Goal: Navigation & Orientation: Find specific page/section

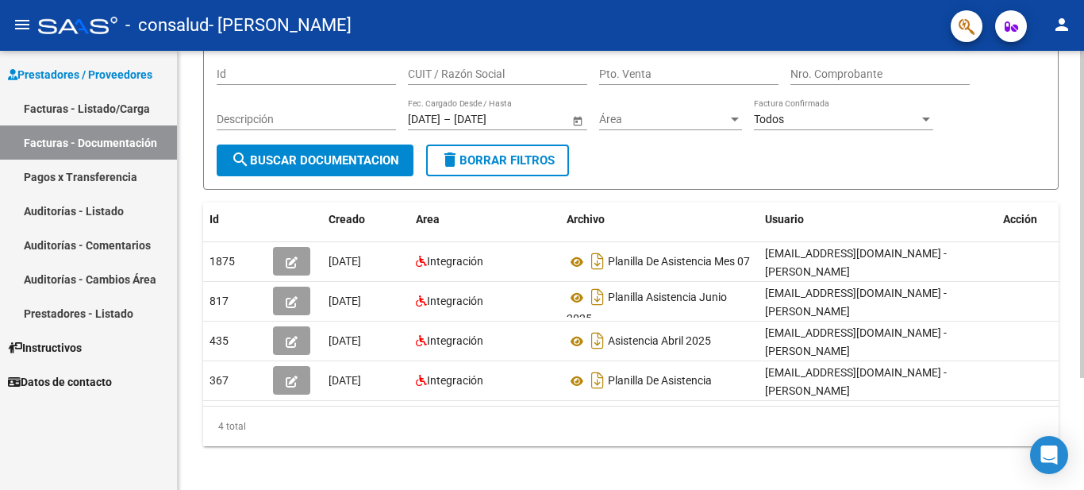
scroll to position [151, 0]
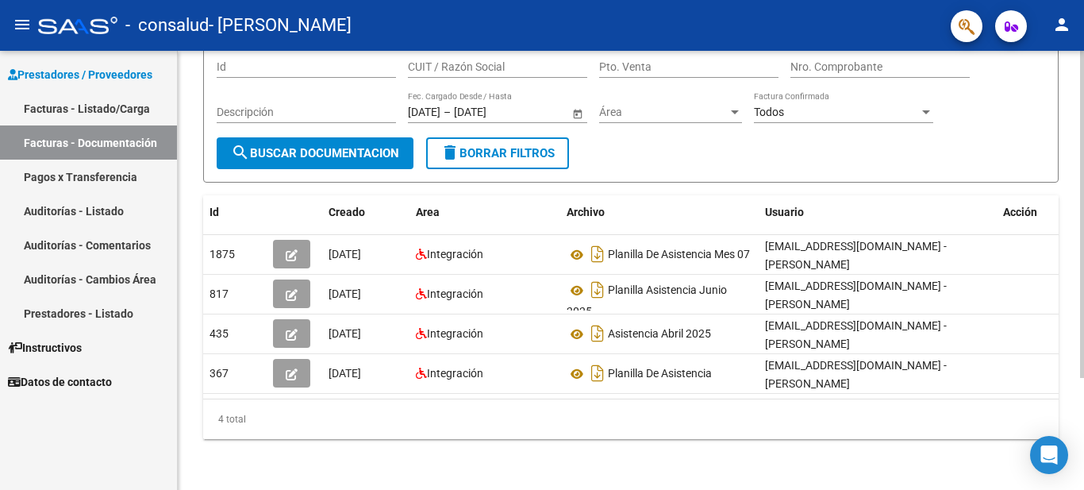
click at [1083, 293] on div at bounding box center [1082, 326] width 4 height 327
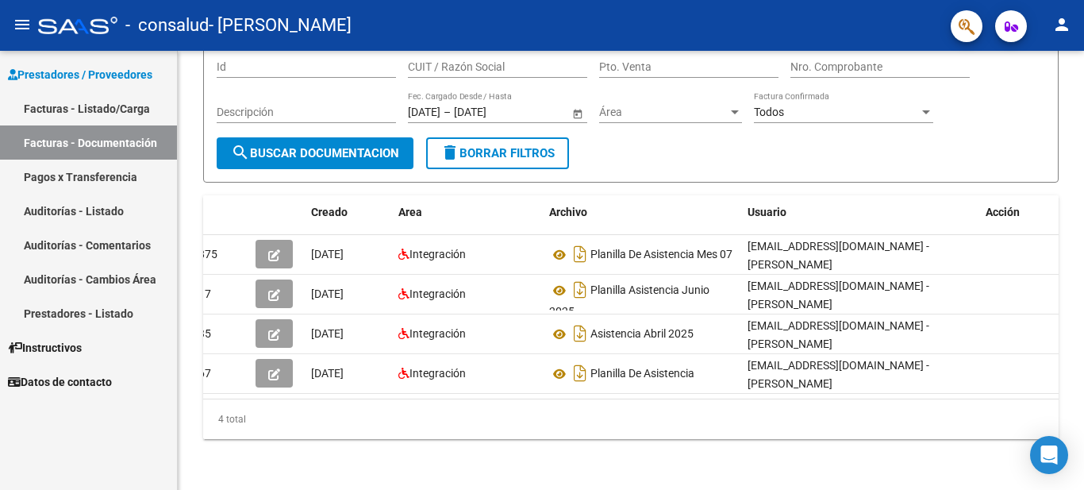
click at [88, 179] on link "Pagos x Transferencia" at bounding box center [88, 176] width 177 height 34
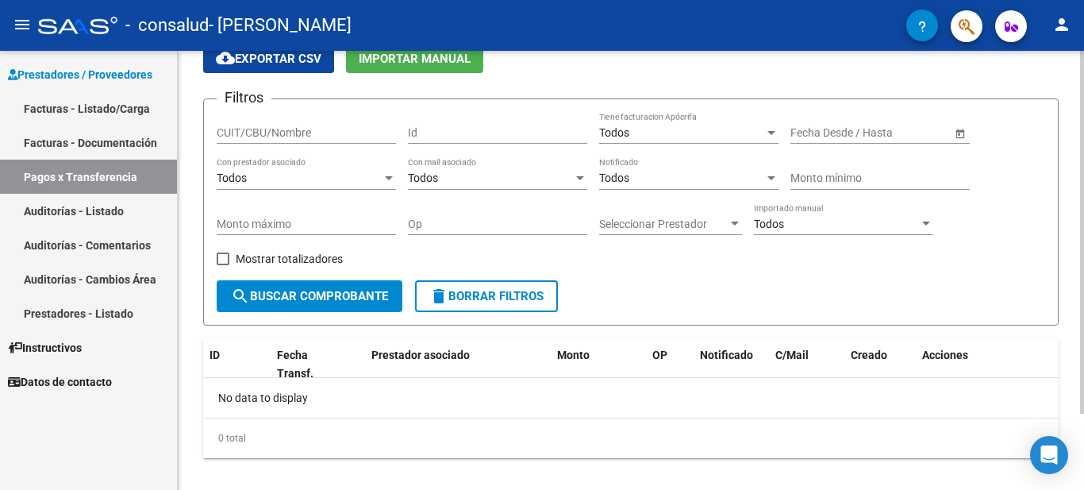
scroll to position [92, 0]
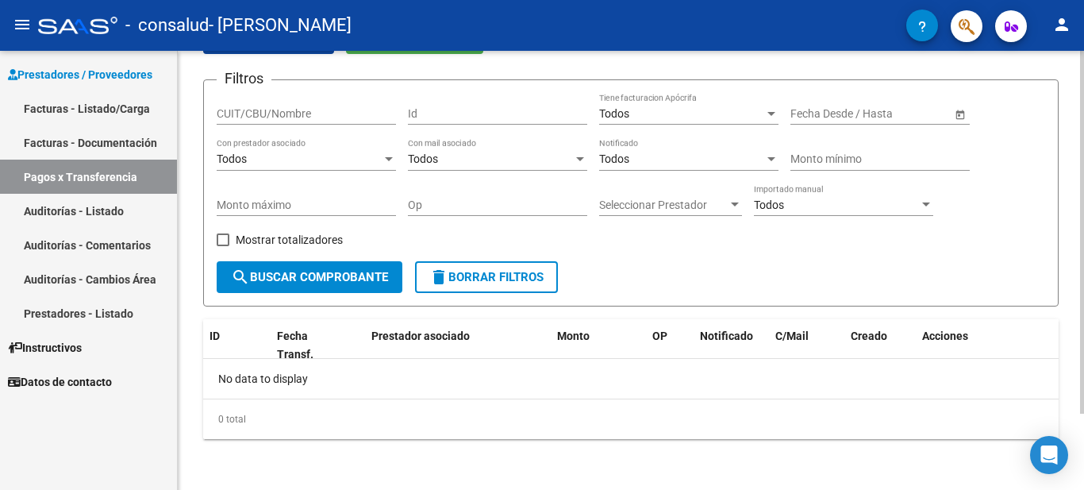
click at [1083, 253] on div at bounding box center [1082, 308] width 4 height 363
click at [305, 281] on span "search Buscar Comprobante" at bounding box center [309, 277] width 157 height 14
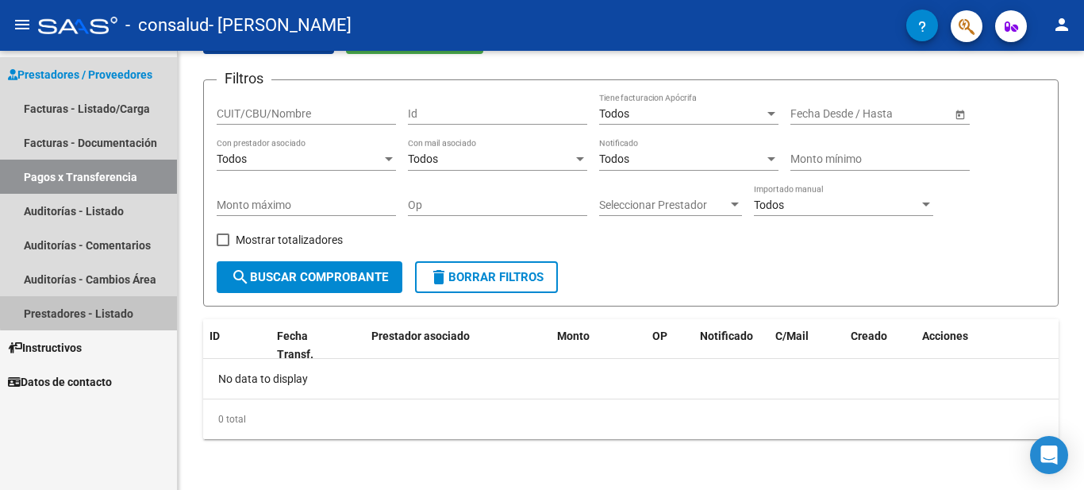
click at [106, 309] on link "Prestadores - Listado" at bounding box center [88, 313] width 177 height 34
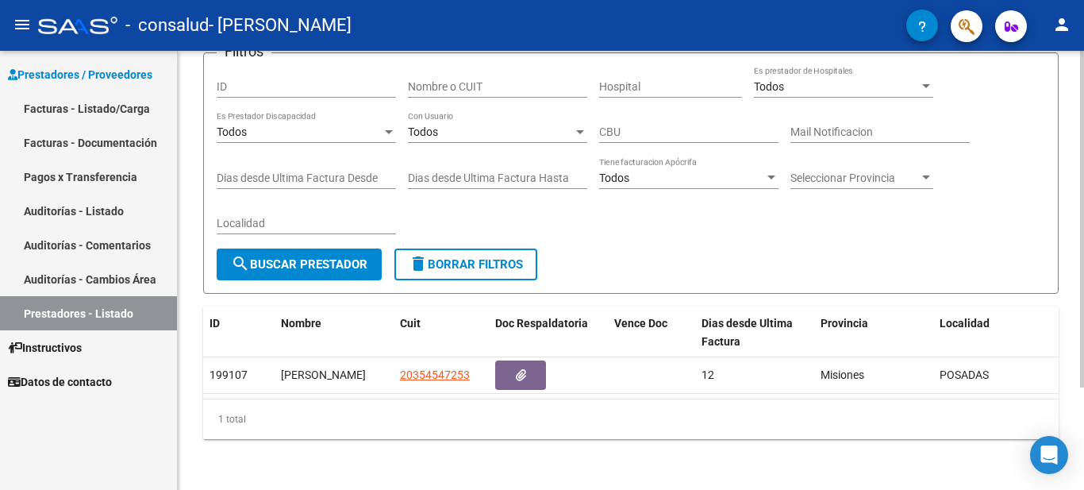
scroll to position [134, 0]
click at [1083, 368] on div at bounding box center [1082, 321] width 4 height 336
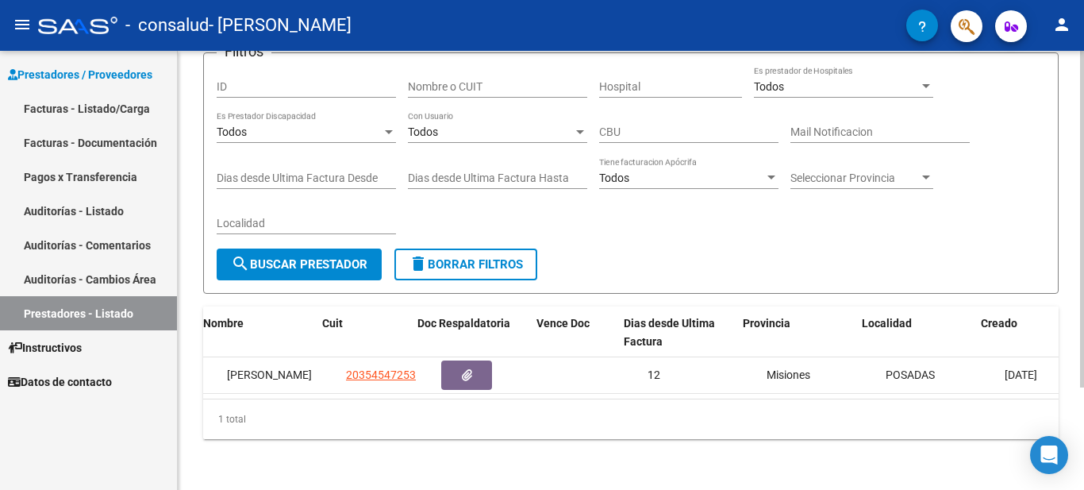
scroll to position [0, 81]
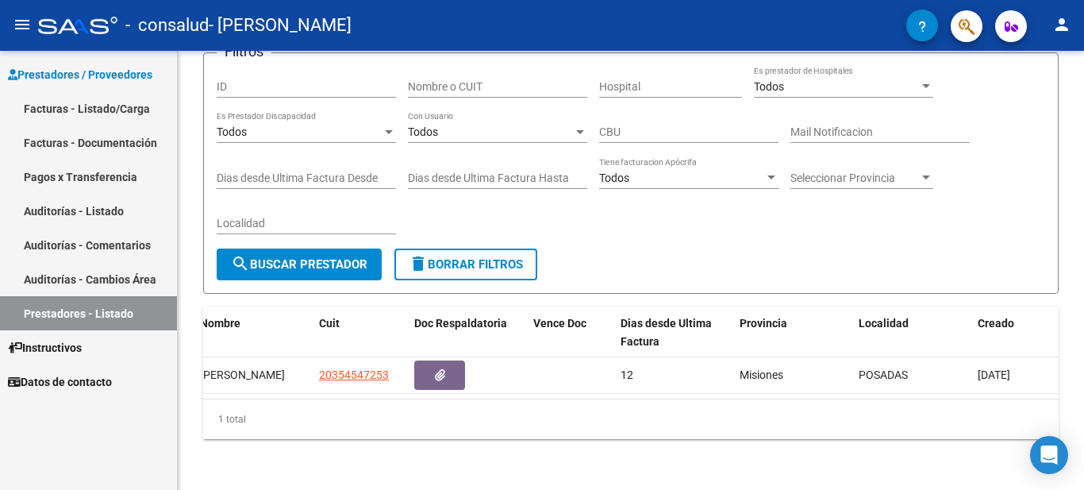
click at [118, 282] on link "Auditorías - Cambios Área" at bounding box center [88, 279] width 177 height 34
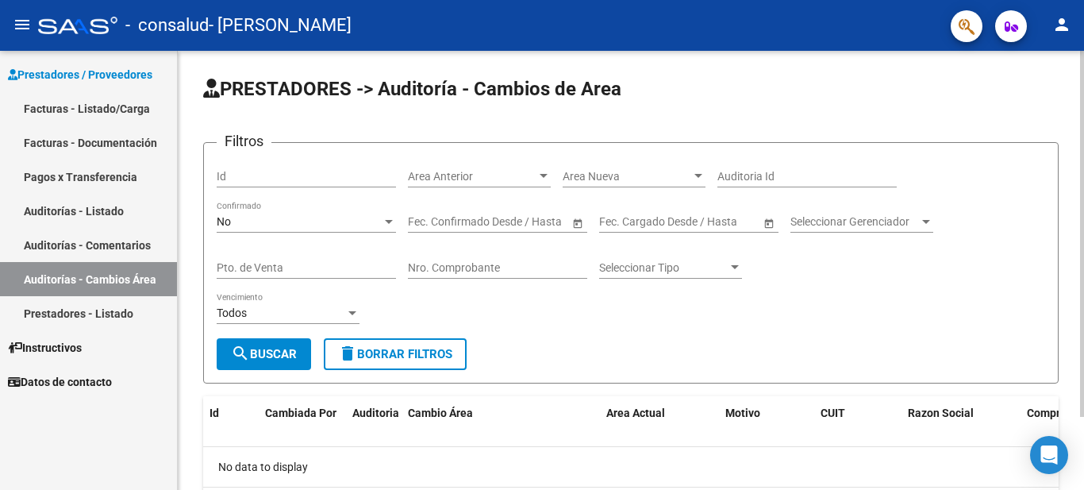
click at [260, 351] on span "search Buscar" at bounding box center [264, 354] width 66 height 14
click at [107, 248] on link "Auditorías - Comentarios" at bounding box center [88, 245] width 177 height 34
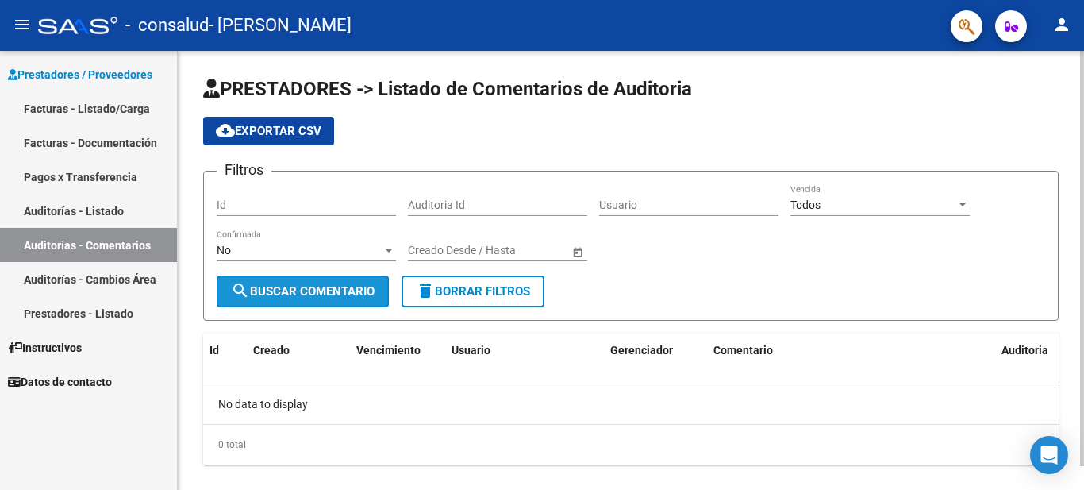
click at [304, 297] on span "search Buscar Comentario" at bounding box center [303, 291] width 144 height 14
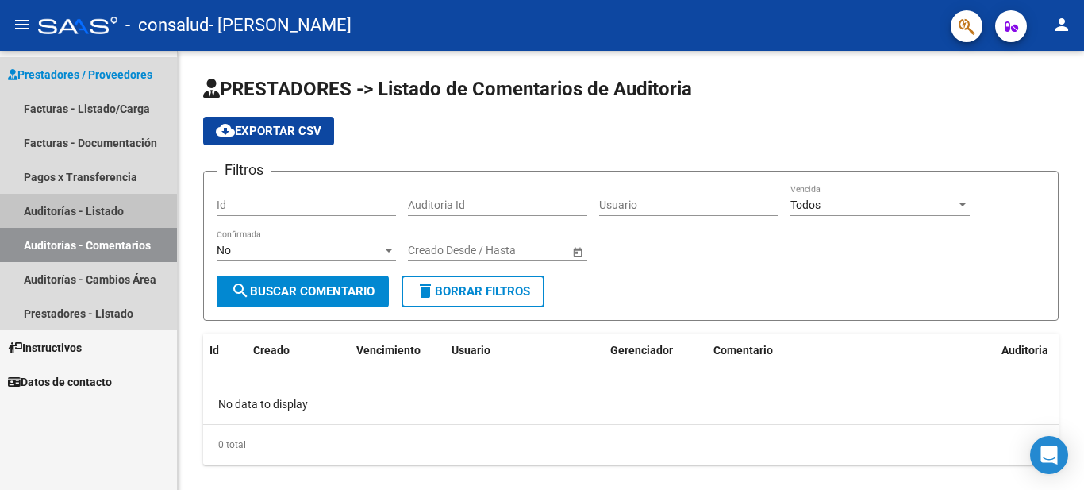
click at [80, 211] on link "Auditorías - Listado" at bounding box center [88, 211] width 177 height 34
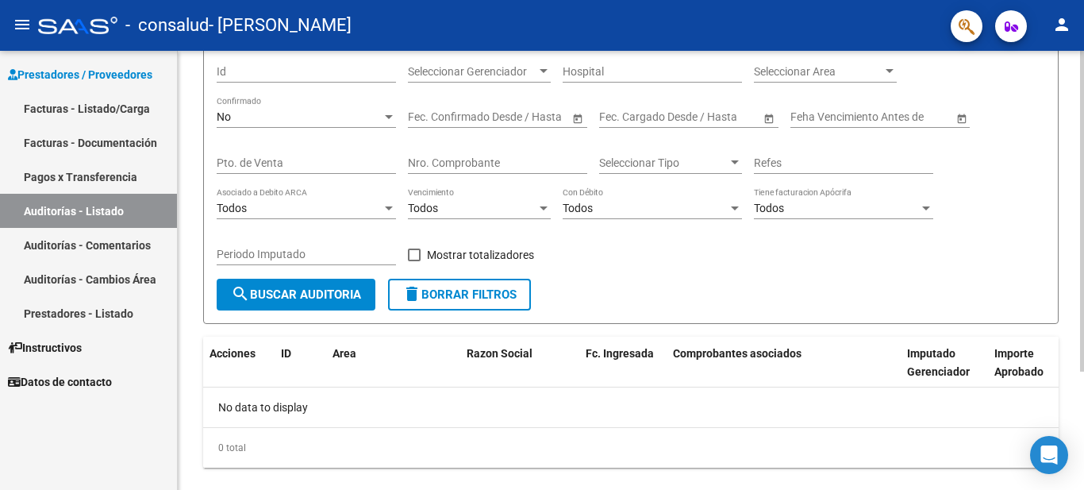
scroll to position [162, 0]
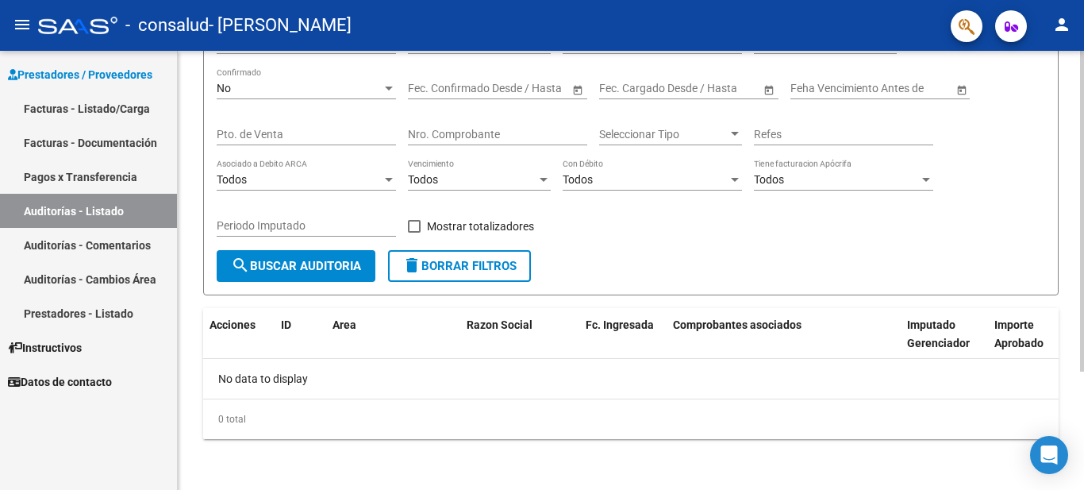
click at [1083, 373] on div at bounding box center [1082, 329] width 4 height 321
click at [308, 275] on button "search Buscar Auditoria" at bounding box center [296, 266] width 159 height 32
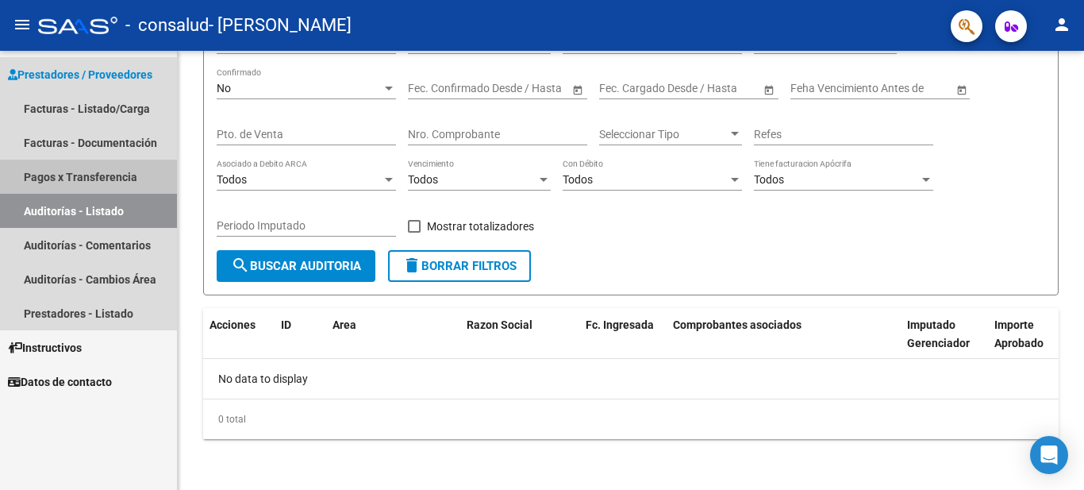
click at [89, 179] on link "Pagos x Transferencia" at bounding box center [88, 176] width 177 height 34
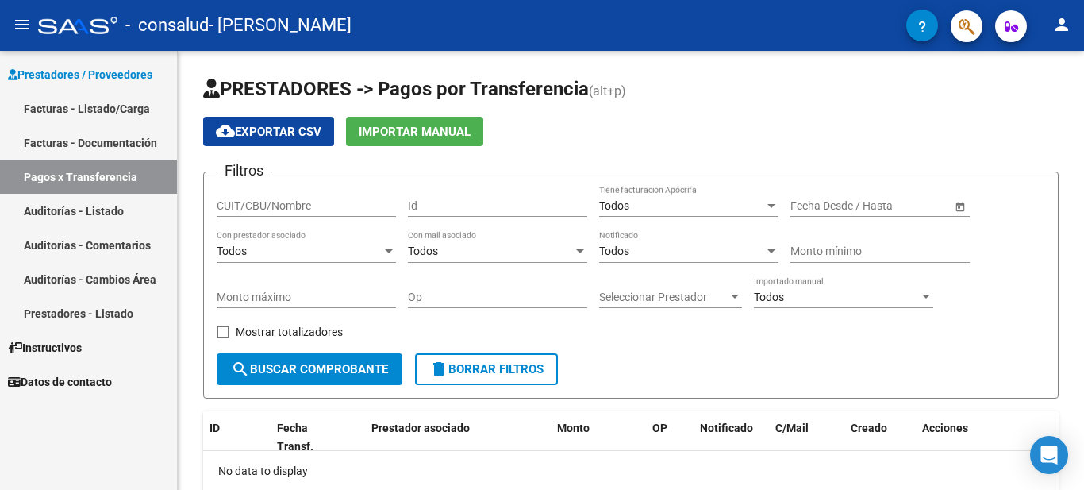
click at [109, 146] on link "Facturas - Documentación" at bounding box center [88, 142] width 177 height 34
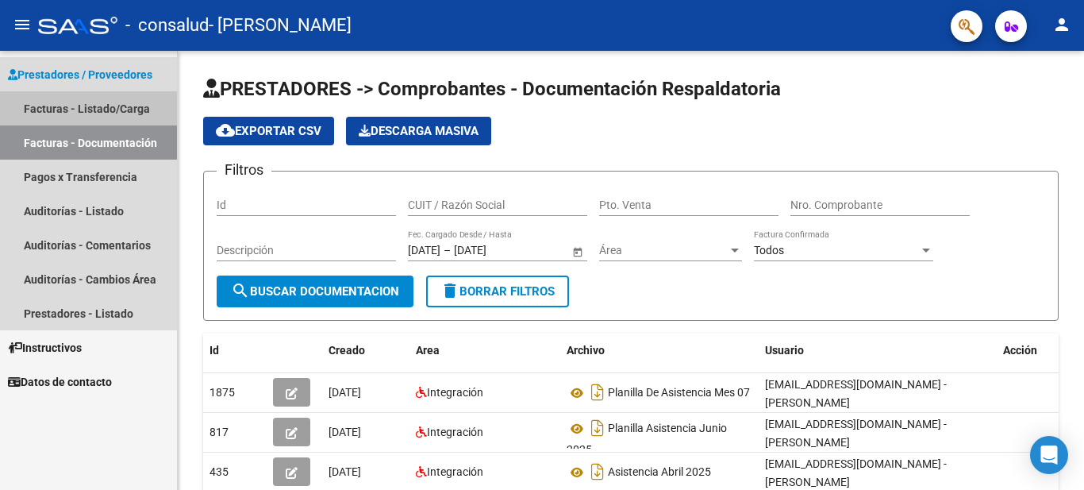
click at [93, 109] on link "Facturas - Listado/Carga" at bounding box center [88, 108] width 177 height 34
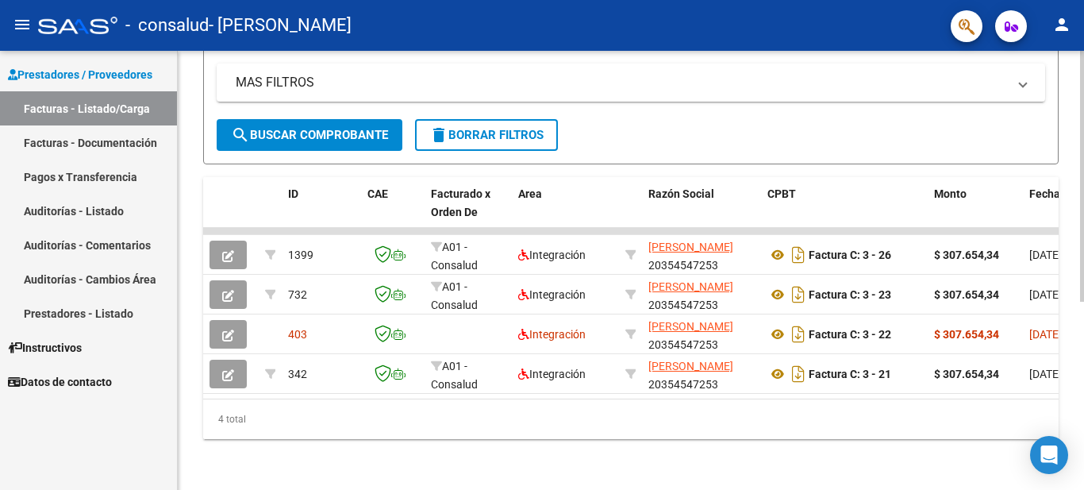
scroll to position [325, 0]
click at [1083, 355] on div at bounding box center [1082, 364] width 4 height 251
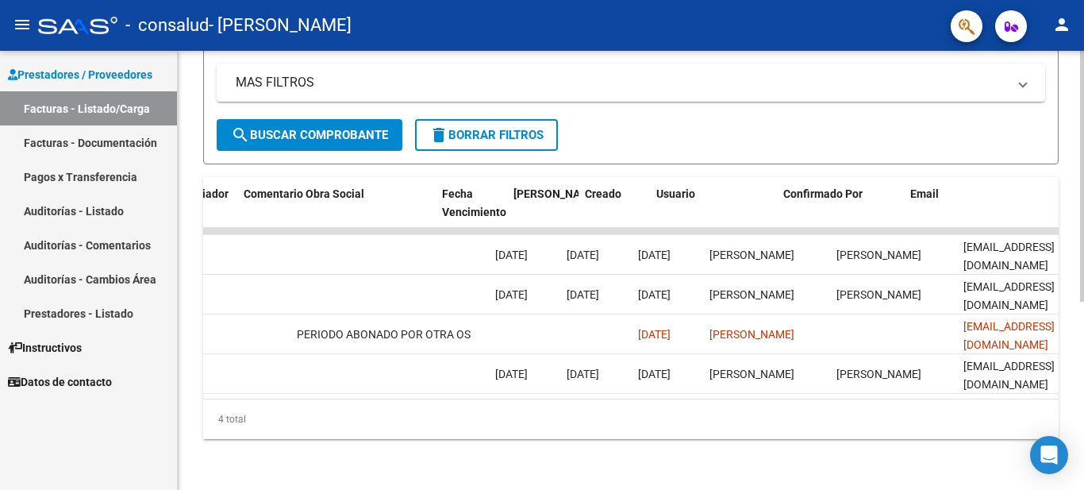
scroll to position [0, 2490]
